Goal: Find specific page/section: Find specific page/section

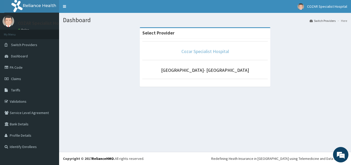
click at [185, 49] on link "Cozar Specialist Hospital" at bounding box center [205, 51] width 48 height 6
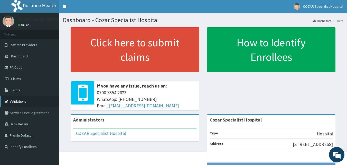
click at [29, 98] on link "Validations" at bounding box center [29, 101] width 59 height 11
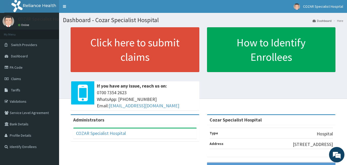
click at [167, 83] on span "If you have any issue, reach us on:" at bounding box center [147, 85] width 100 height 7
click at [32, 98] on link "Validations" at bounding box center [29, 101] width 59 height 11
